Goal: Transaction & Acquisition: Subscribe to service/newsletter

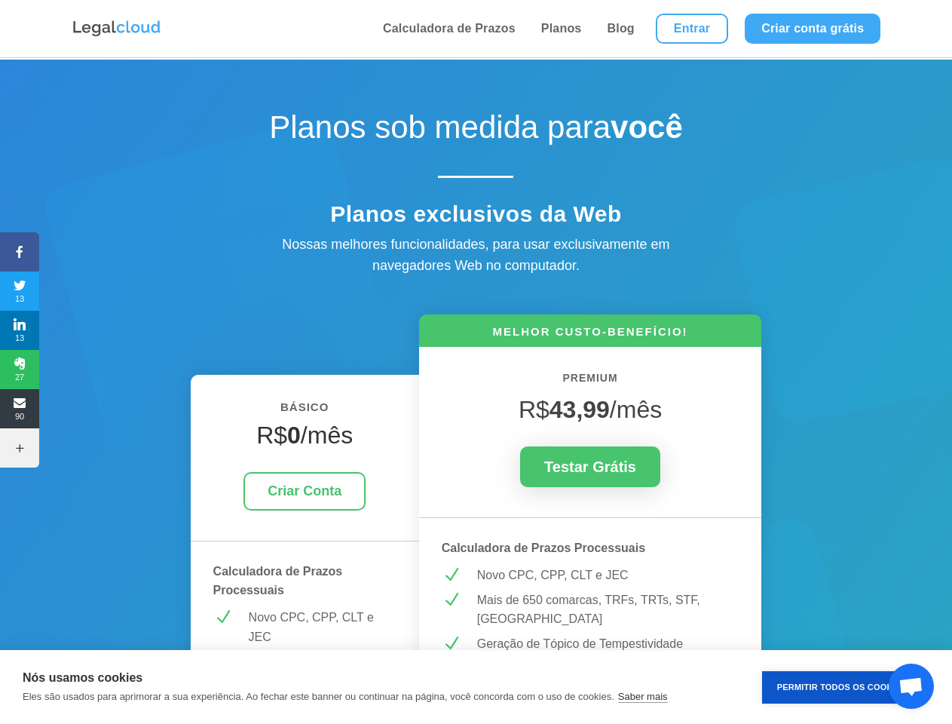
click at [20, 252] on icon at bounding box center [19, 252] width 39 height 12
click at [20, 291] on span "13" at bounding box center [19, 291] width 39 height 24
click at [20, 330] on span "13" at bounding box center [19, 330] width 39 height 24
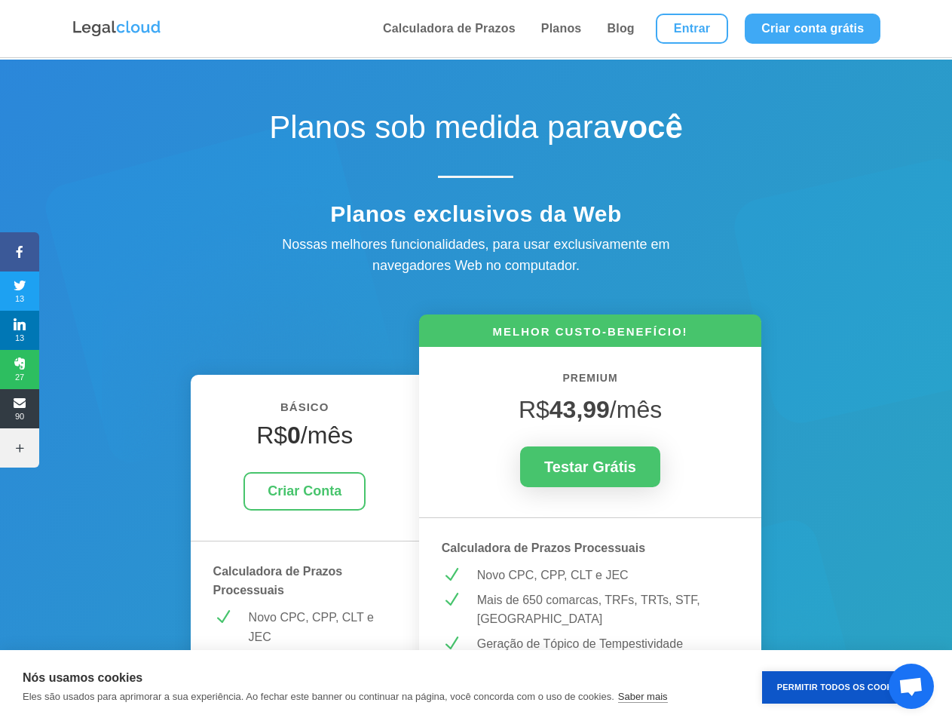
click at [20, 369] on span "27" at bounding box center [19, 369] width 39 height 24
click at [20, 409] on span "90" at bounding box center [19, 409] width 39 height 24
click at [20, 448] on icon at bounding box center [19, 448] width 39 height 12
click at [842, 687] on button "Permitir Todos os Cookies" at bounding box center [842, 687] width 160 height 32
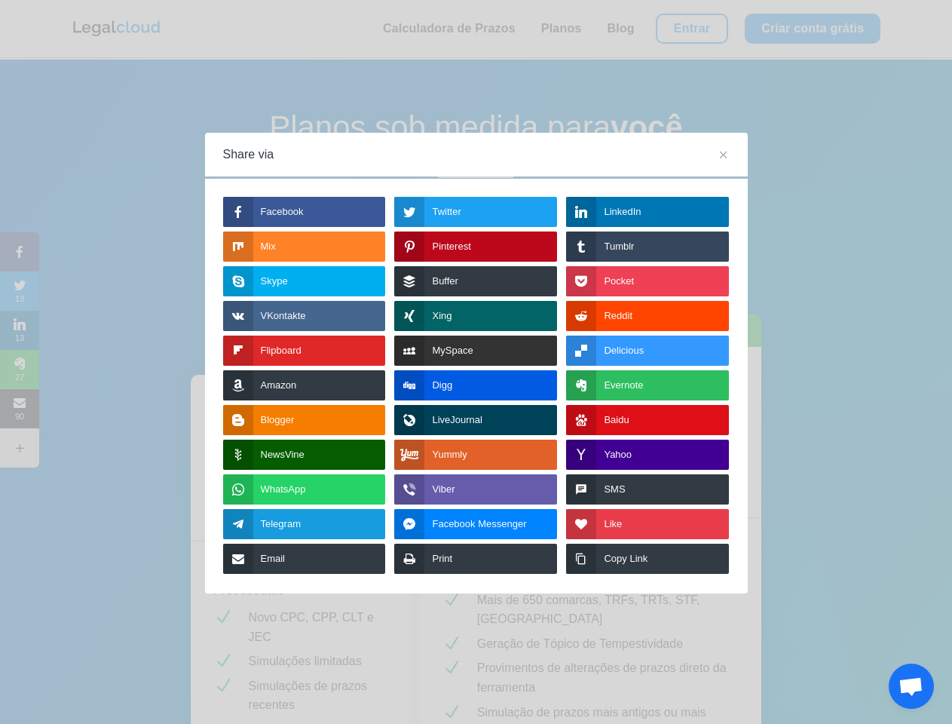
click at [911, 686] on span "Bate-papo aberto" at bounding box center [911, 687] width 25 height 21
